Goal: Find specific page/section: Find specific page/section

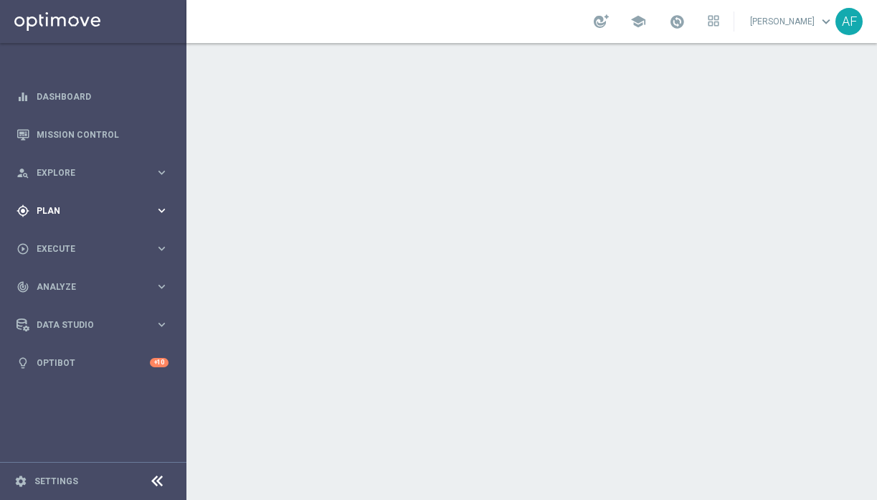
click at [55, 215] on div "gps_fixed Plan" at bounding box center [85, 210] width 138 height 13
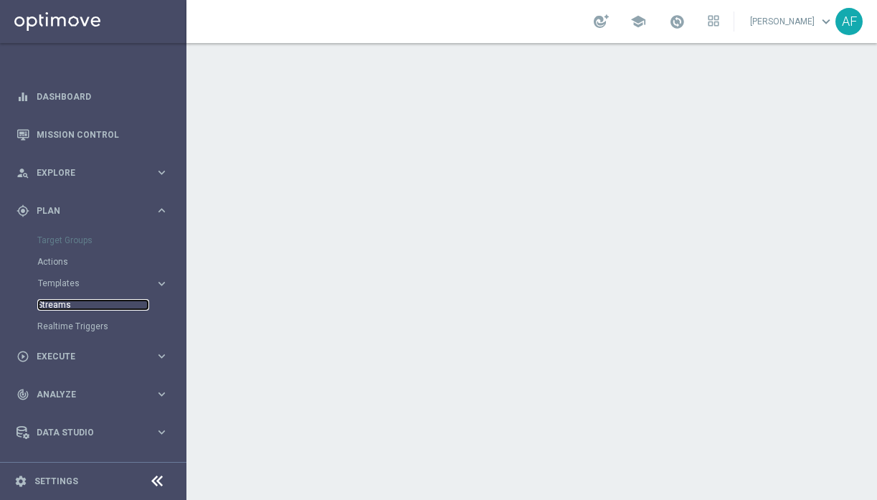
click at [65, 302] on link "Streams" at bounding box center [93, 304] width 112 height 11
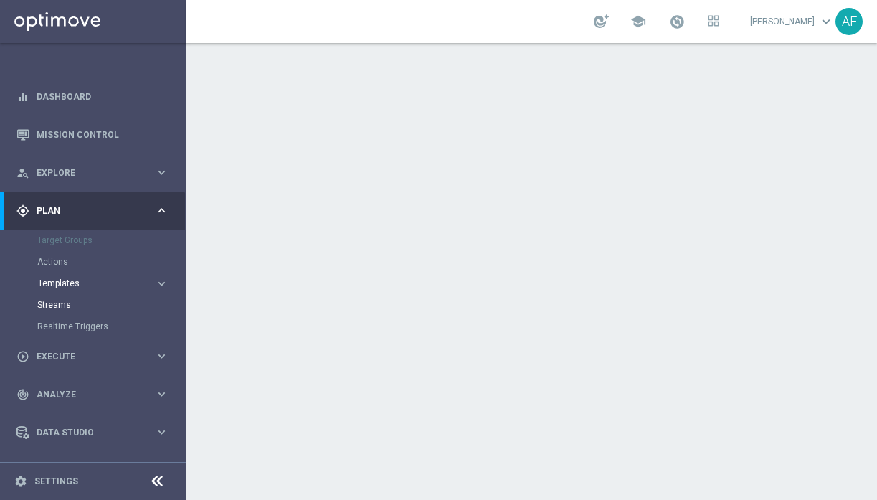
click at [65, 284] on span "Templates" at bounding box center [89, 283] width 103 height 9
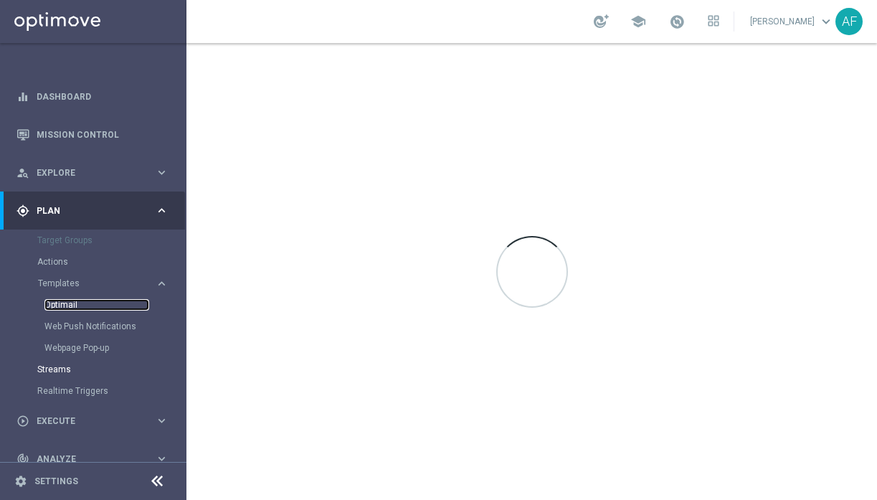
click at [68, 301] on link "Optimail" at bounding box center [96, 304] width 105 height 11
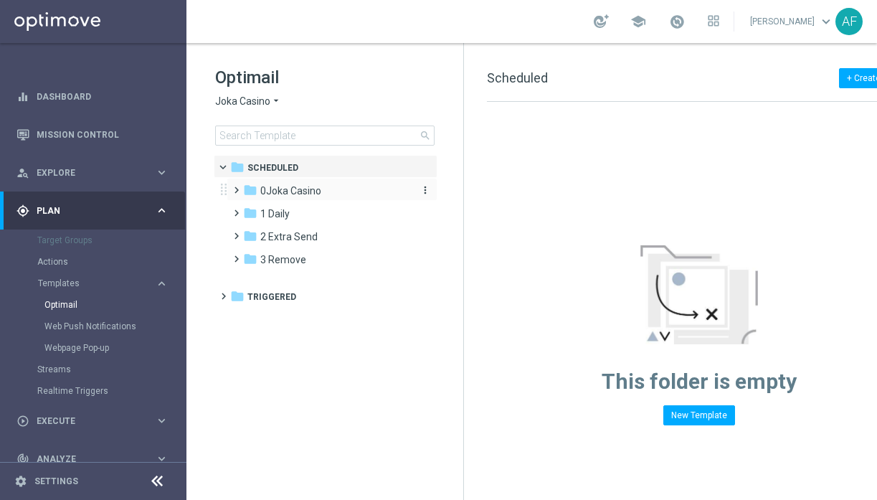
click at [279, 194] on span "0Joka Casino" at bounding box center [290, 190] width 61 height 13
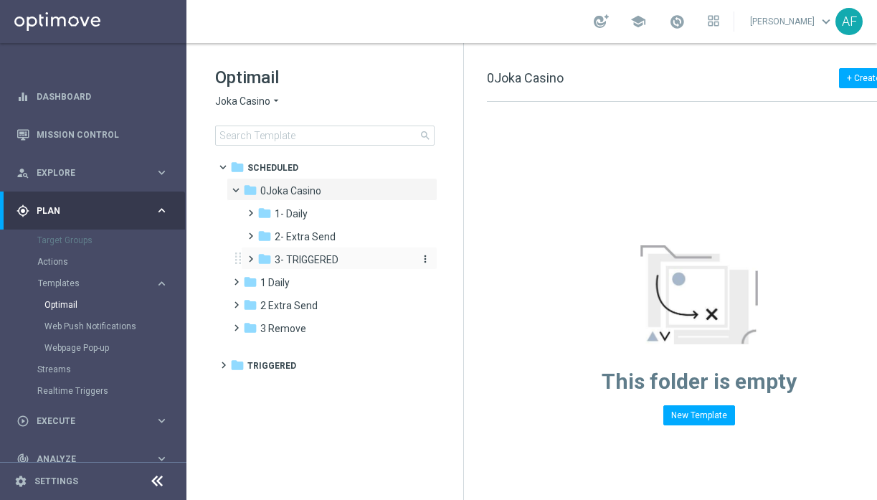
click at [314, 264] on span "3- TRIGGERED" at bounding box center [307, 259] width 64 height 13
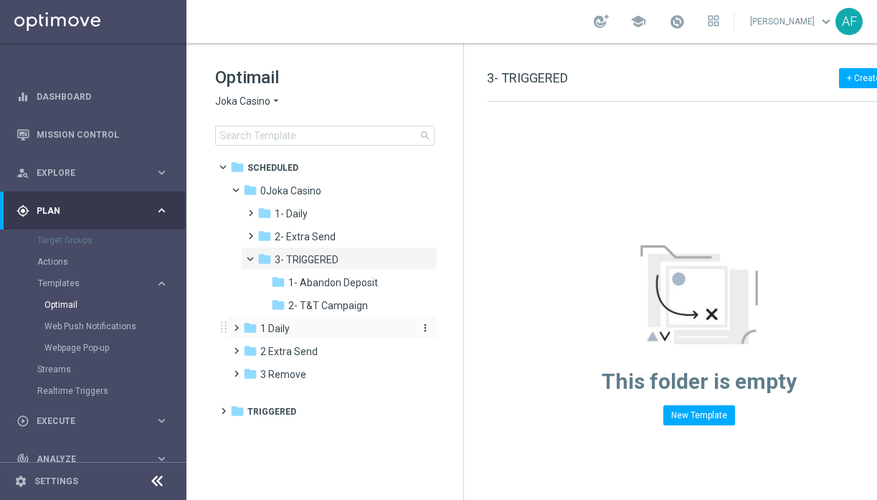
click at [290, 330] on span "1 Daily" at bounding box center [274, 328] width 29 height 13
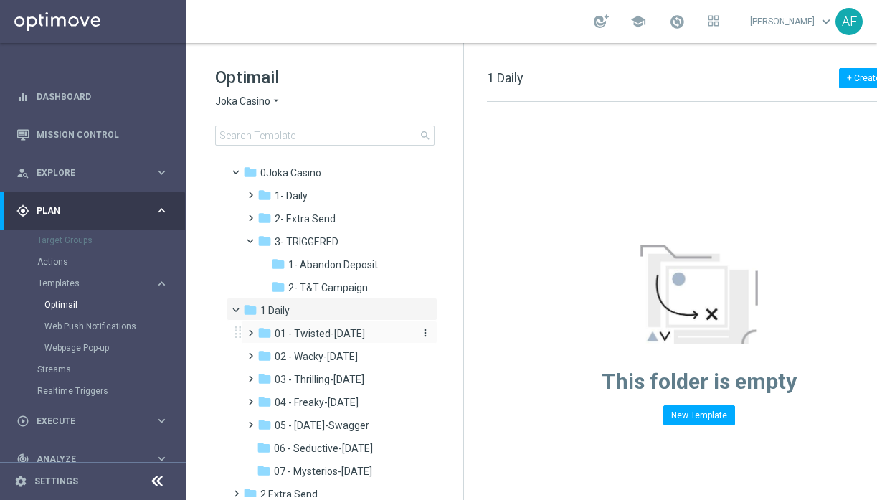
scroll to position [27, 0]
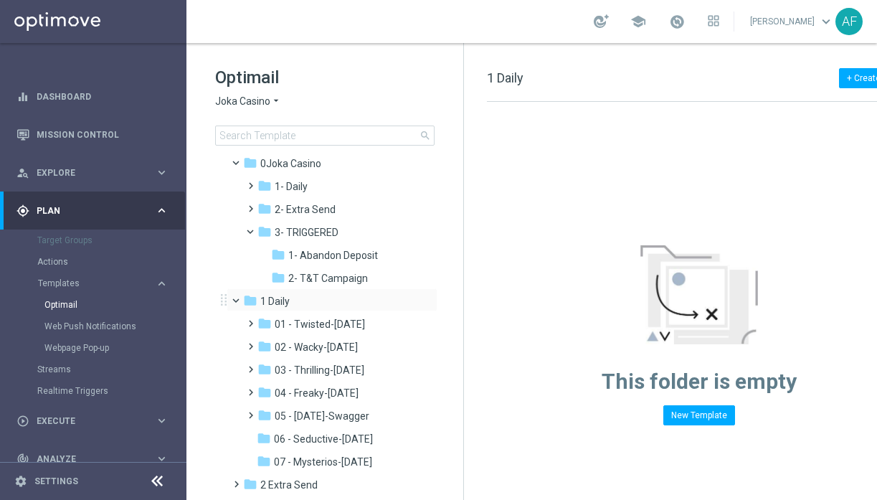
click at [240, 297] on span at bounding box center [243, 297] width 6 height 6
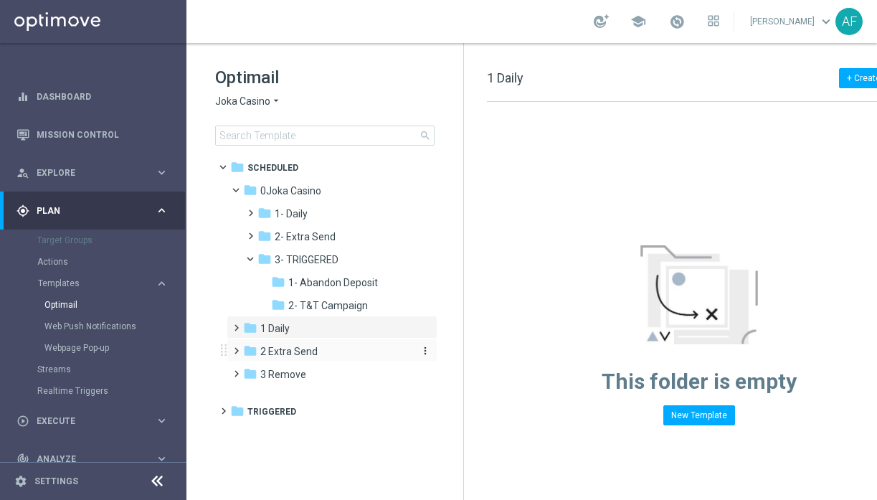
click at [311, 351] on span "2 Extra Send" at bounding box center [288, 351] width 57 height 13
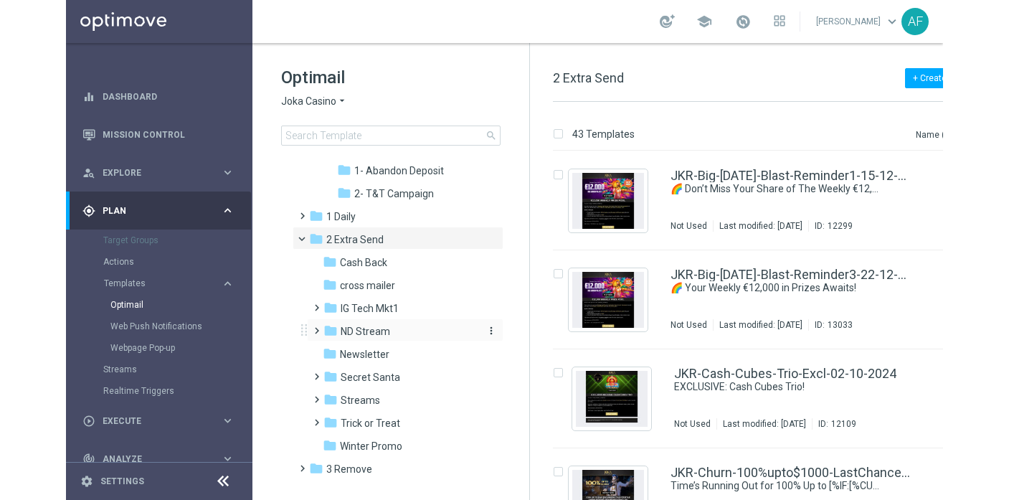
scroll to position [131, 0]
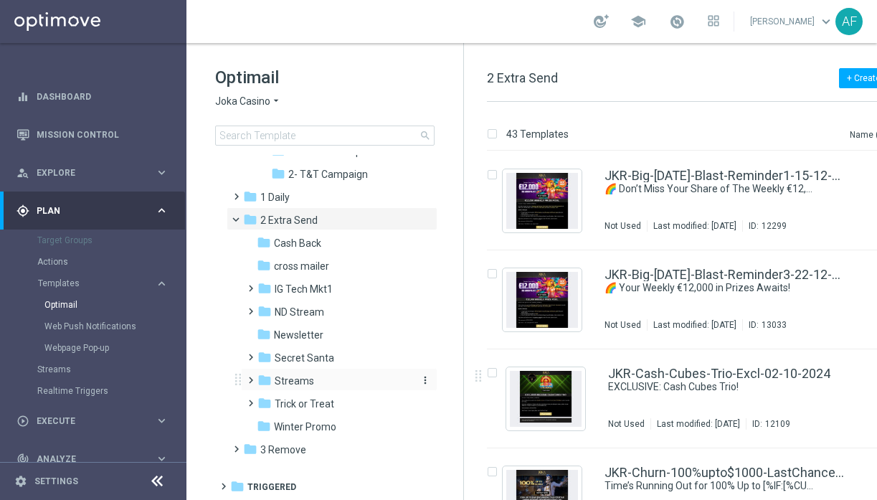
click at [296, 384] on span "Streams" at bounding box center [294, 380] width 39 height 13
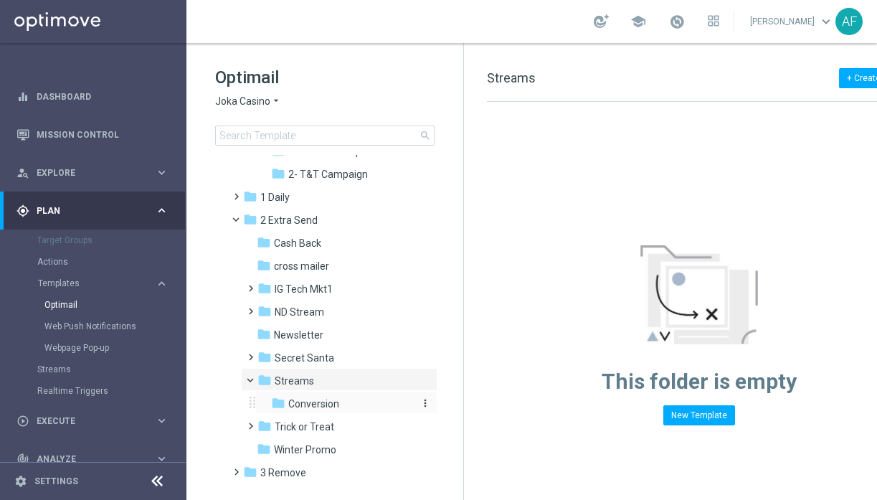
click at [359, 403] on div "folder Conversion" at bounding box center [341, 404] width 141 height 16
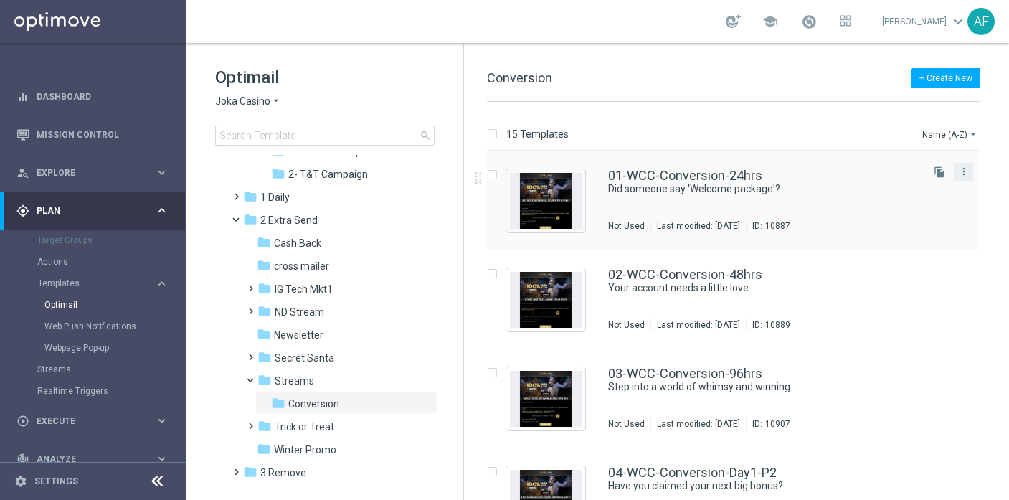
click at [876, 171] on button "more_vert" at bounding box center [964, 171] width 14 height 17
click at [786, 187] on link "Did someone say 'Welcome package'?" at bounding box center [747, 189] width 278 height 14
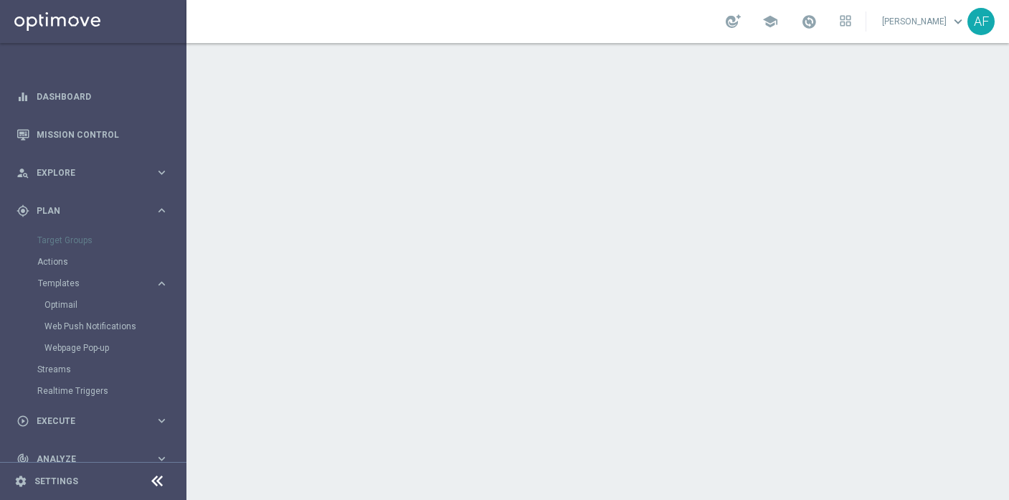
click at [876, 30] on link "Andrea Frisby keyboard_arrow_down" at bounding box center [924, 22] width 87 height 22
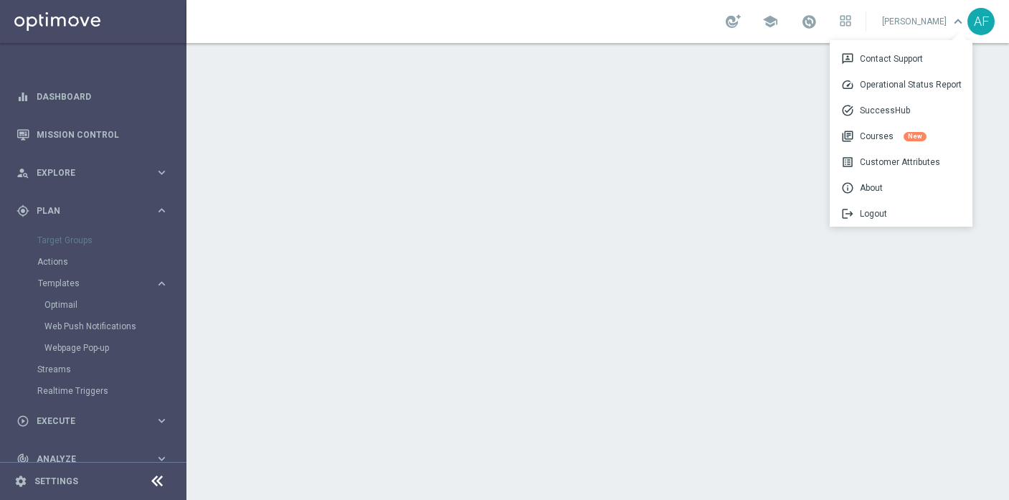
click at [876, 30] on link "Andrea Frisby keyboard_arrow_down 3p Contact Support speed Operational Status R…" at bounding box center [924, 22] width 87 height 22
